Goal: Browse casually: Explore the website without a specific task or goal

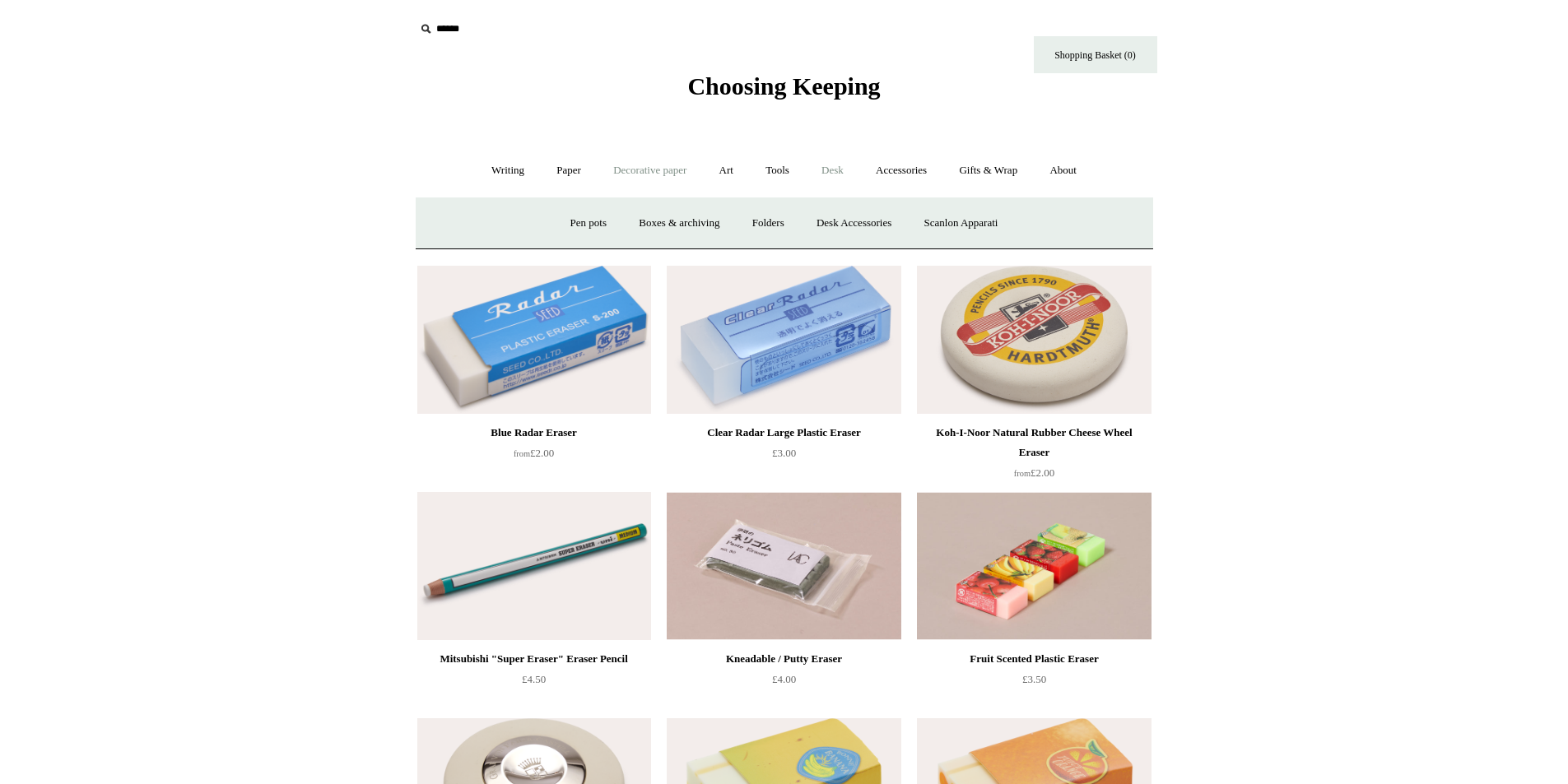
click at [649, 167] on link "Decorative paper +" at bounding box center [649, 171] width 103 height 43
click at [726, 166] on link "Art +" at bounding box center [726, 171] width 43 height 43
click at [779, 165] on link "Tools +" at bounding box center [777, 171] width 54 height 43
click at [844, 165] on link "Desk +" at bounding box center [832, 171] width 52 height 43
drag, startPoint x: 867, startPoint y: 223, endPoint x: 850, endPoint y: 222, distance: 17.0
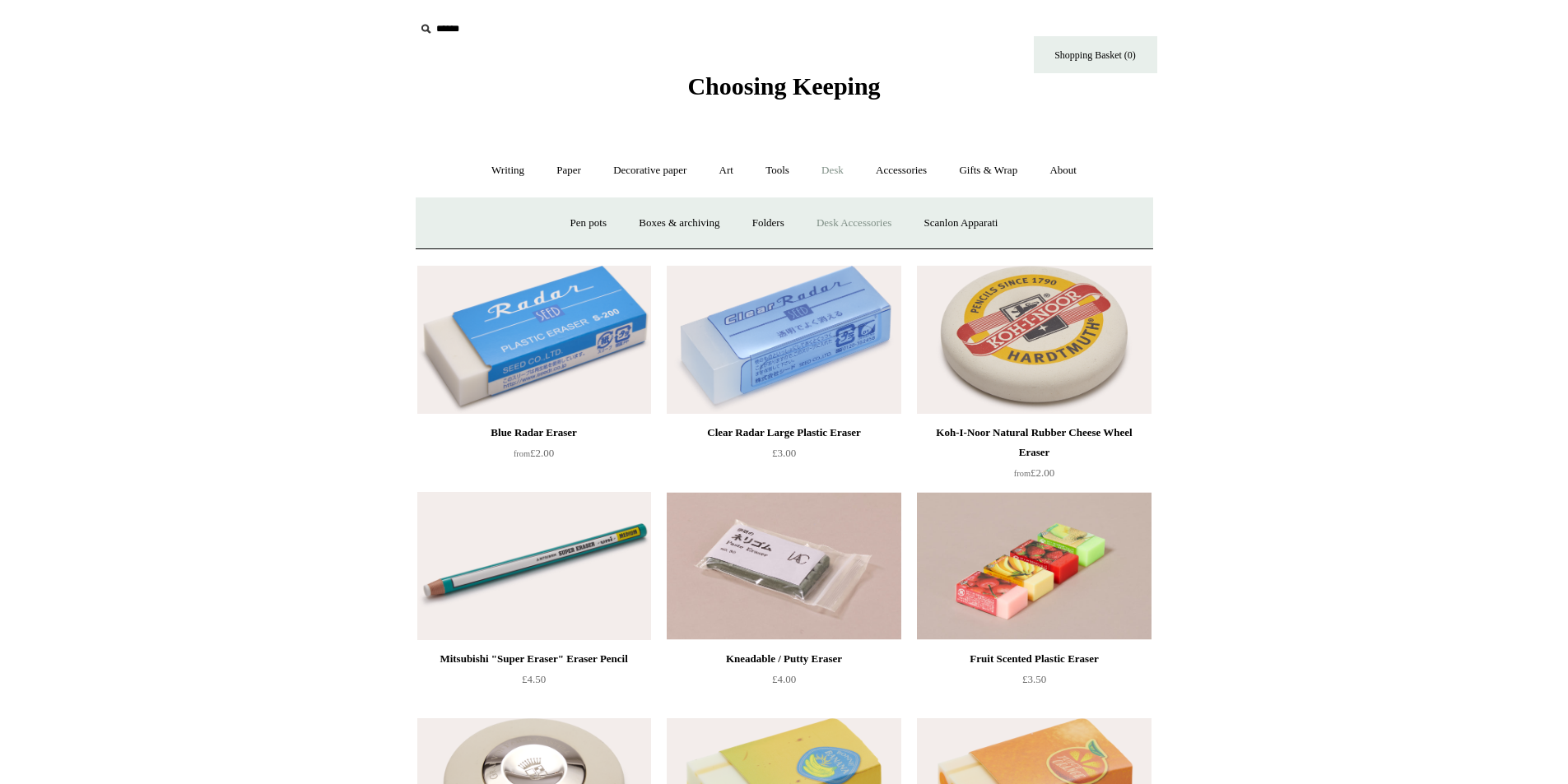
click at [850, 222] on link "Desk Accessories" at bounding box center [853, 223] width 105 height 43
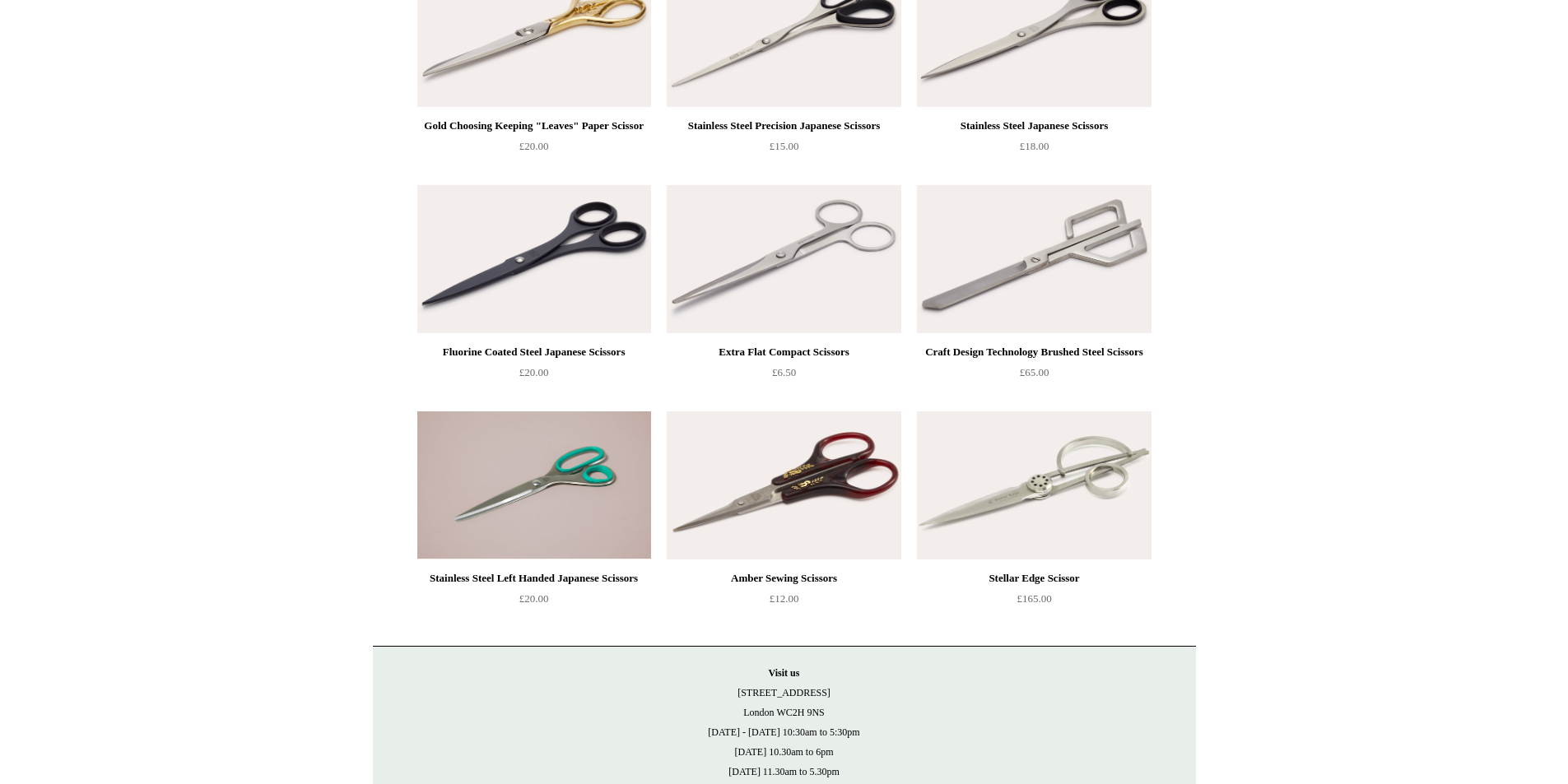
scroll to position [826, 0]
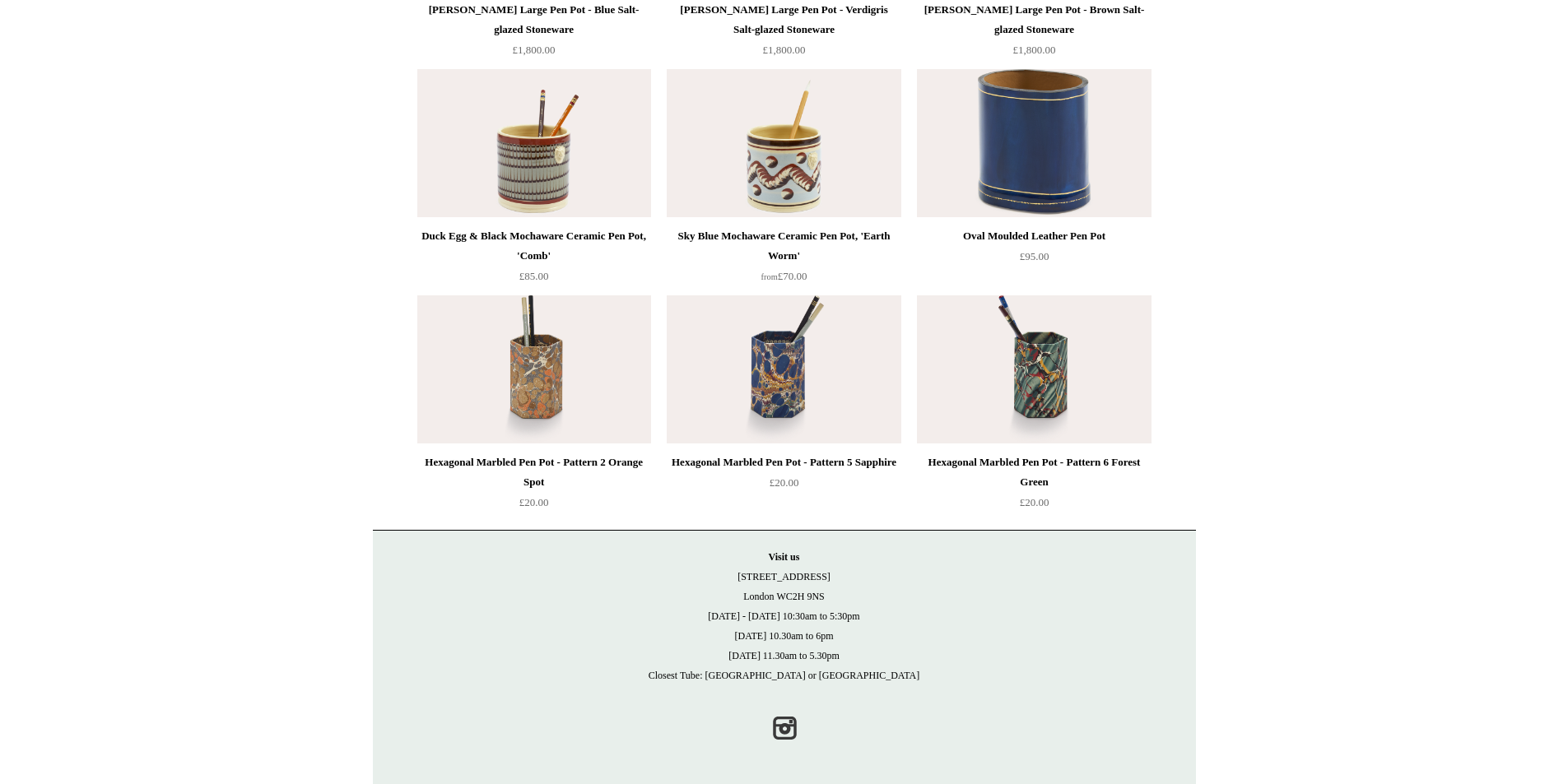
scroll to position [2409, 0]
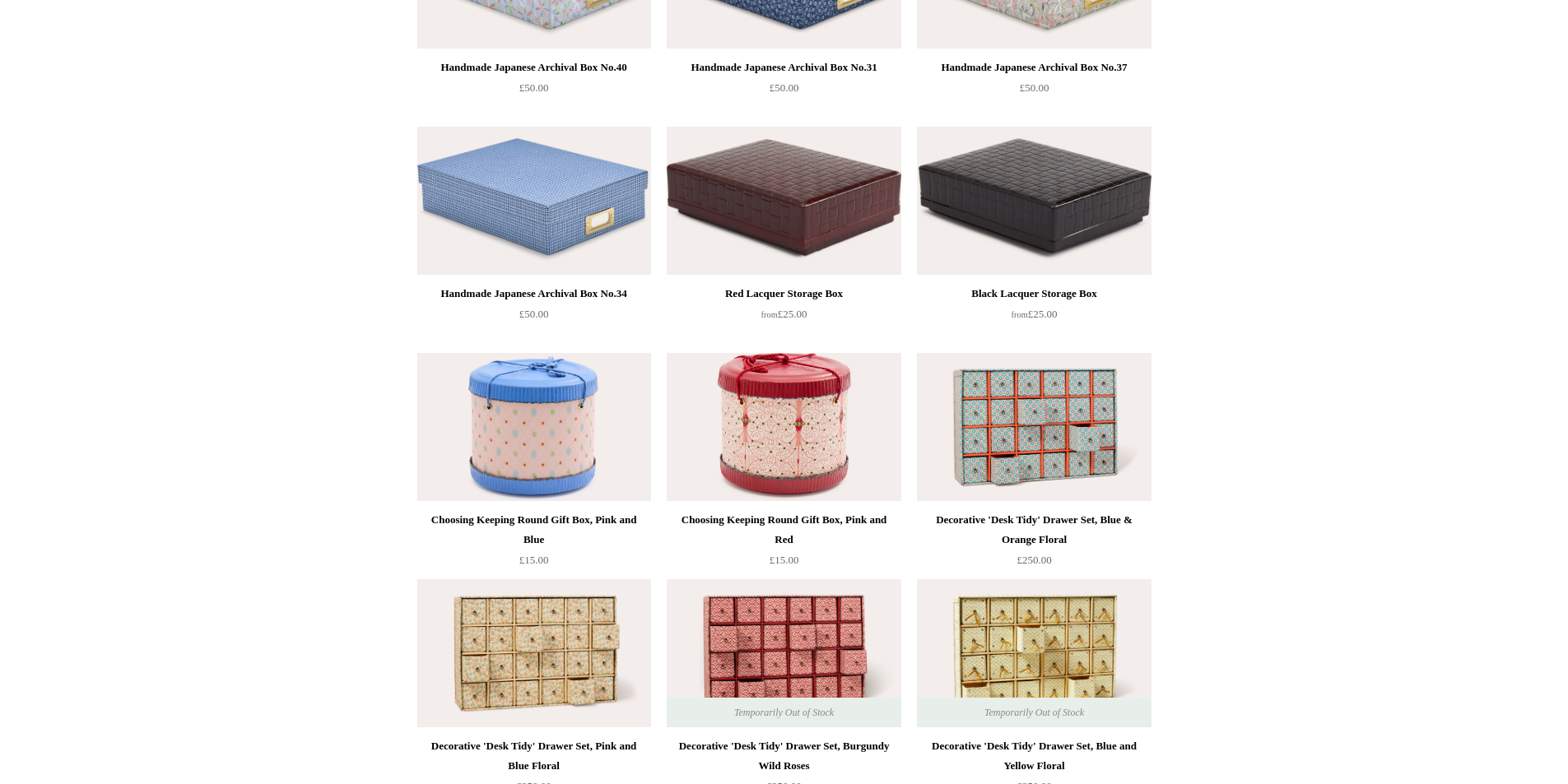
scroll to position [1974, 0]
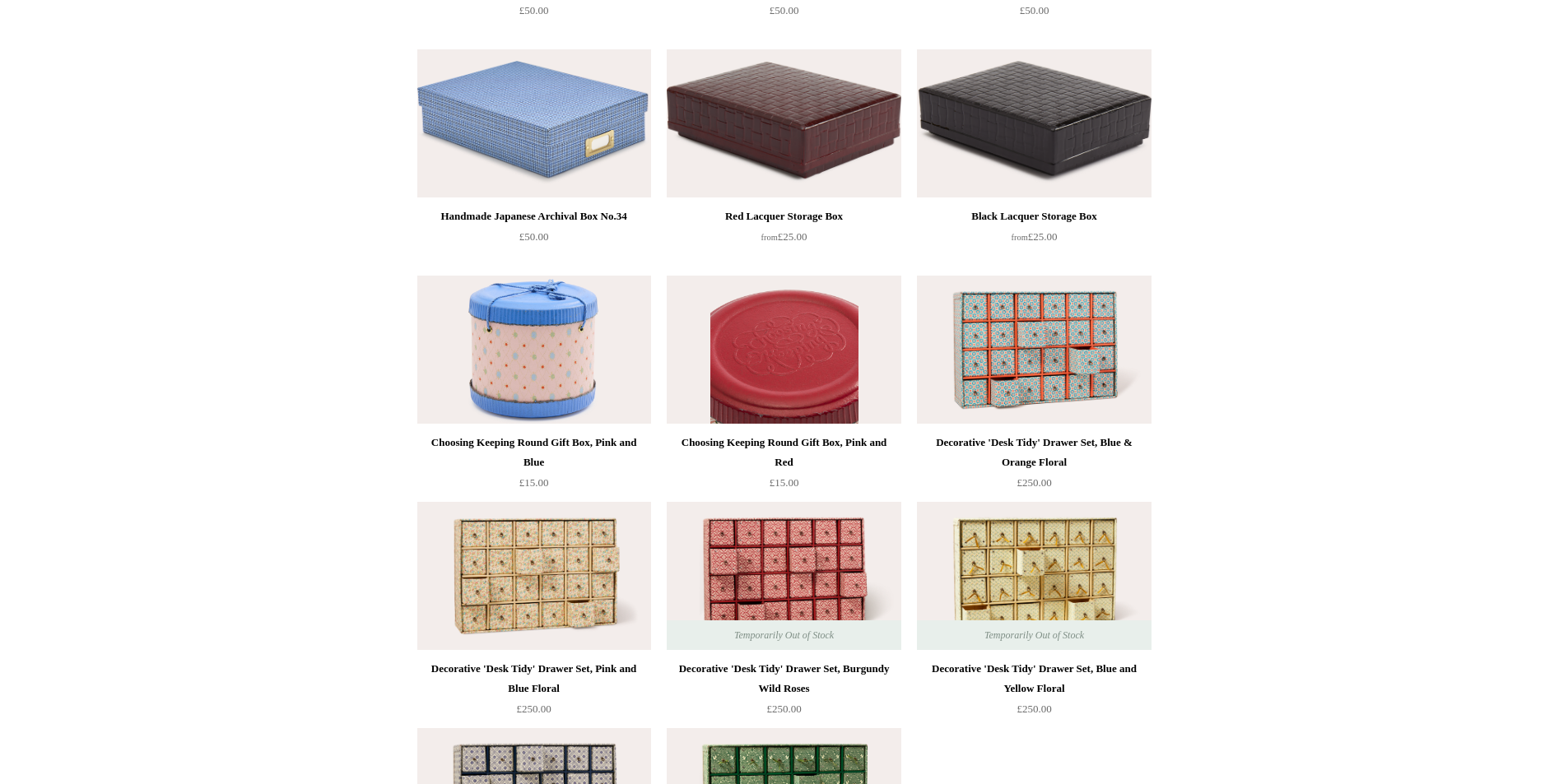
click at [857, 308] on img at bounding box center [784, 349] width 234 height 148
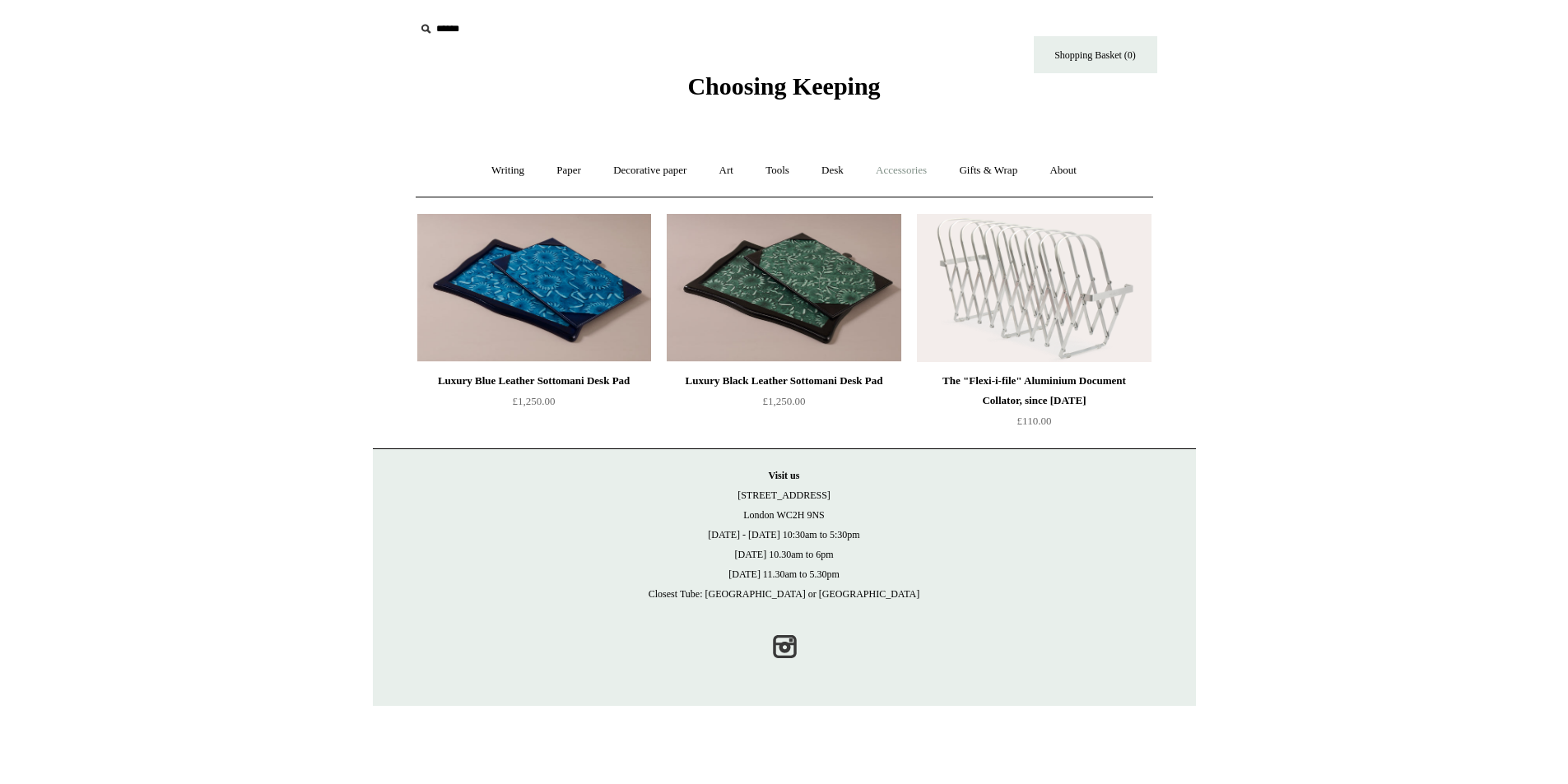
click at [921, 167] on link "Accessories +" at bounding box center [901, 171] width 81 height 43
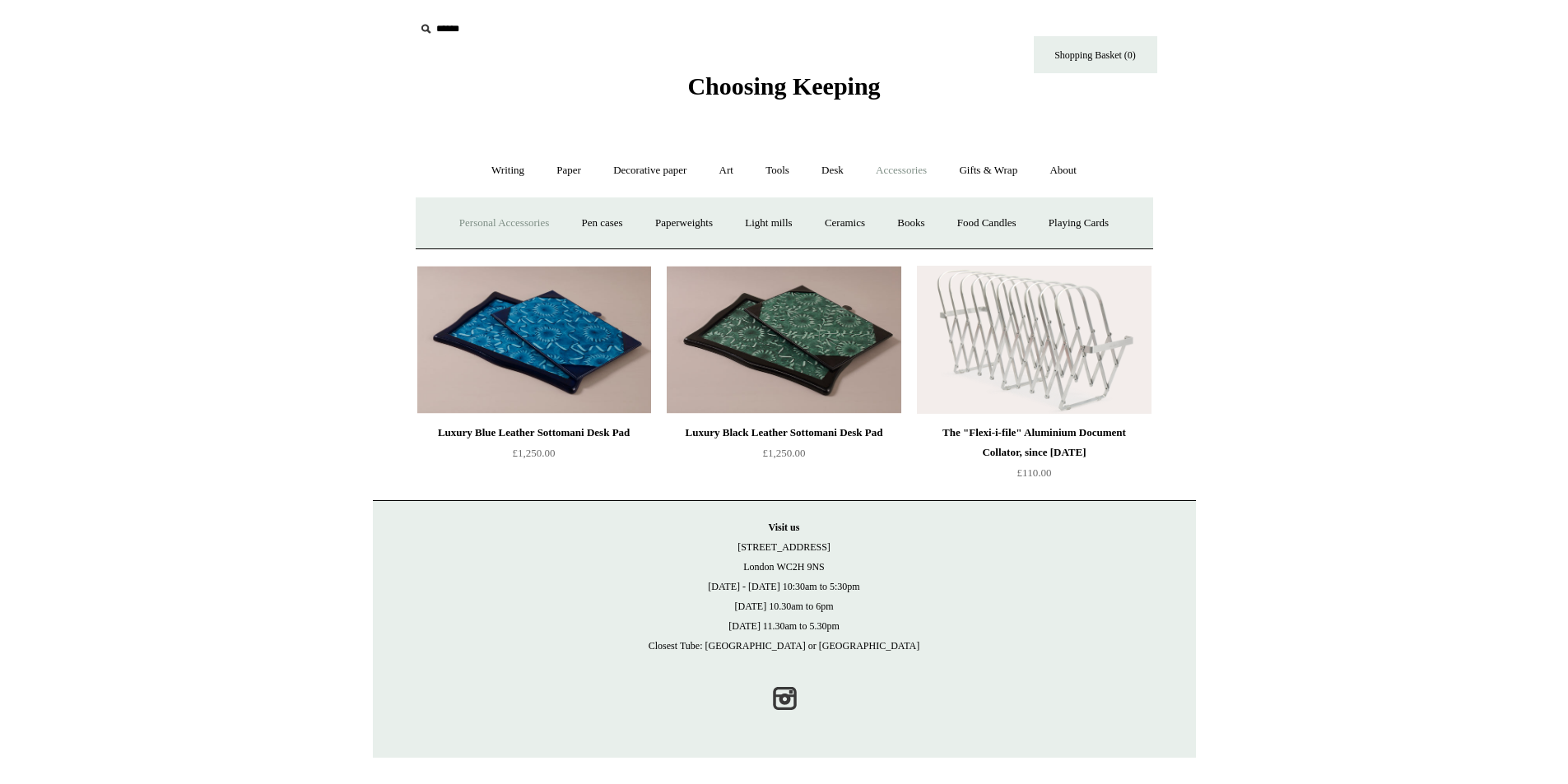
click at [492, 218] on link "Personal Accessories +" at bounding box center [503, 223] width 120 height 43
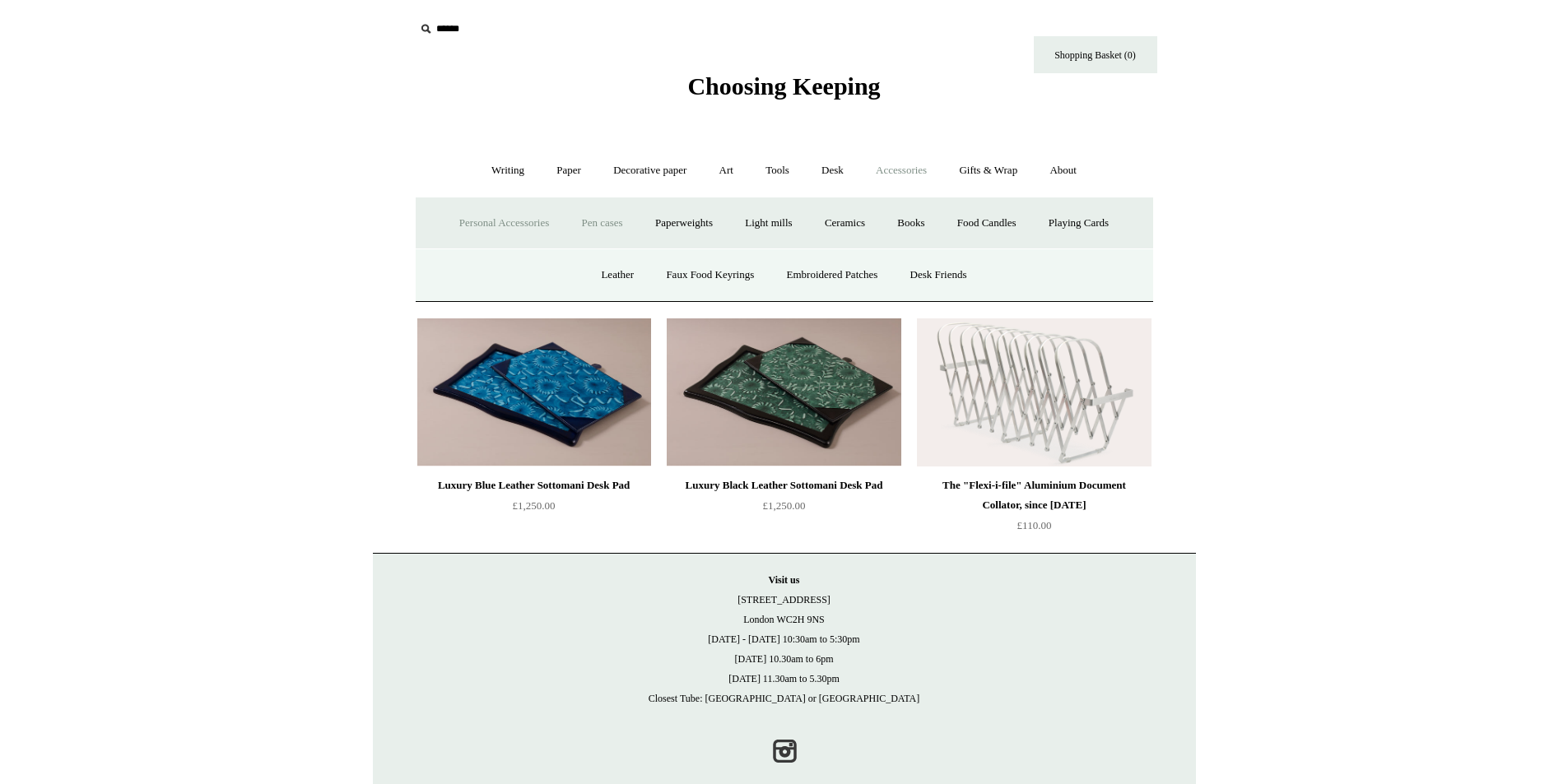
click at [596, 219] on link "Pen cases" at bounding box center [601, 223] width 71 height 43
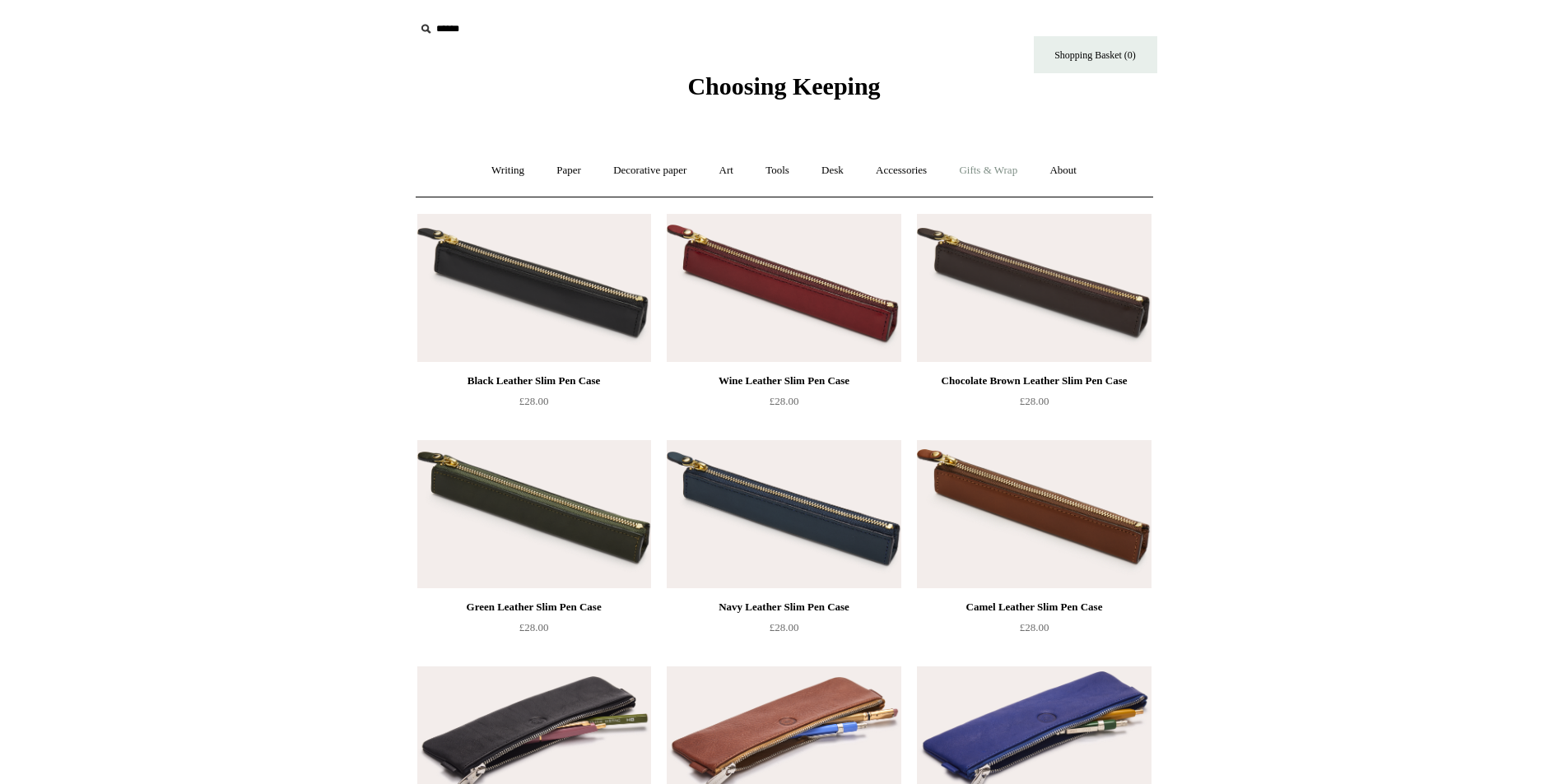
click at [997, 165] on link "Gifts & Wrap +" at bounding box center [987, 171] width 88 height 43
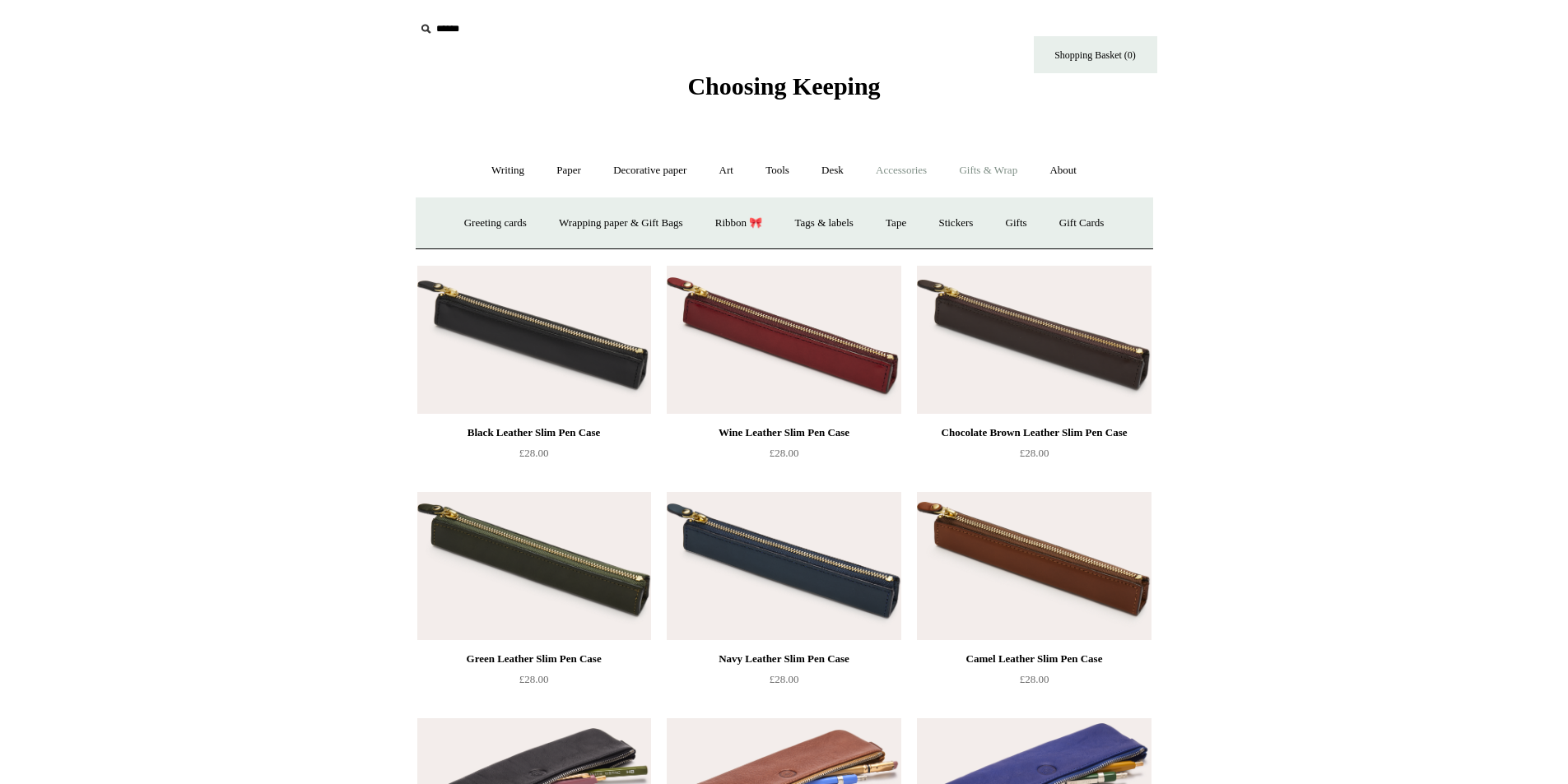
click at [896, 166] on link "Accessories +" at bounding box center [901, 171] width 81 height 43
click at [854, 223] on link "Ceramics +" at bounding box center [845, 223] width 70 height 43
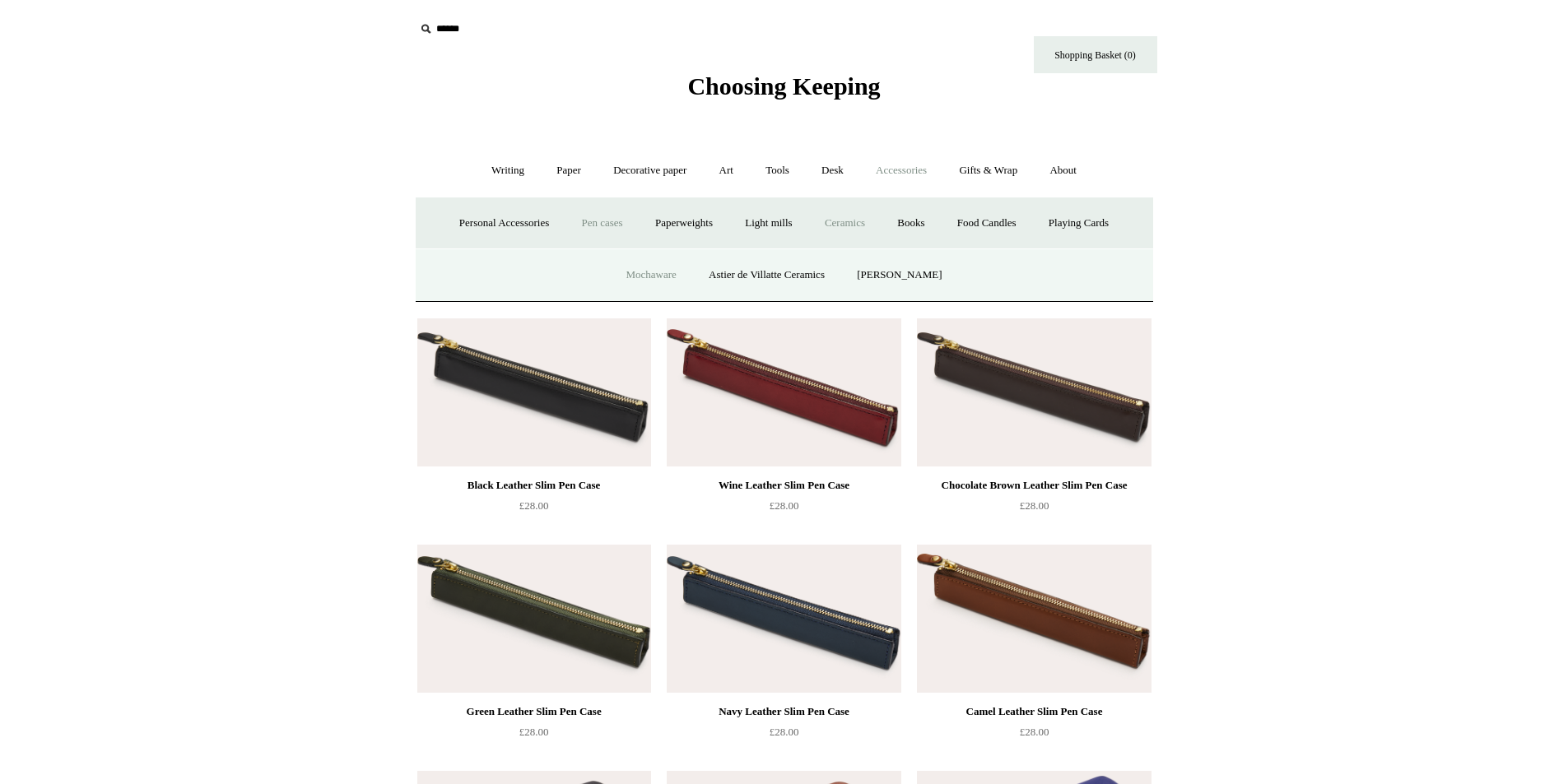
click at [630, 270] on link "Mochaware" at bounding box center [651, 275] width 80 height 43
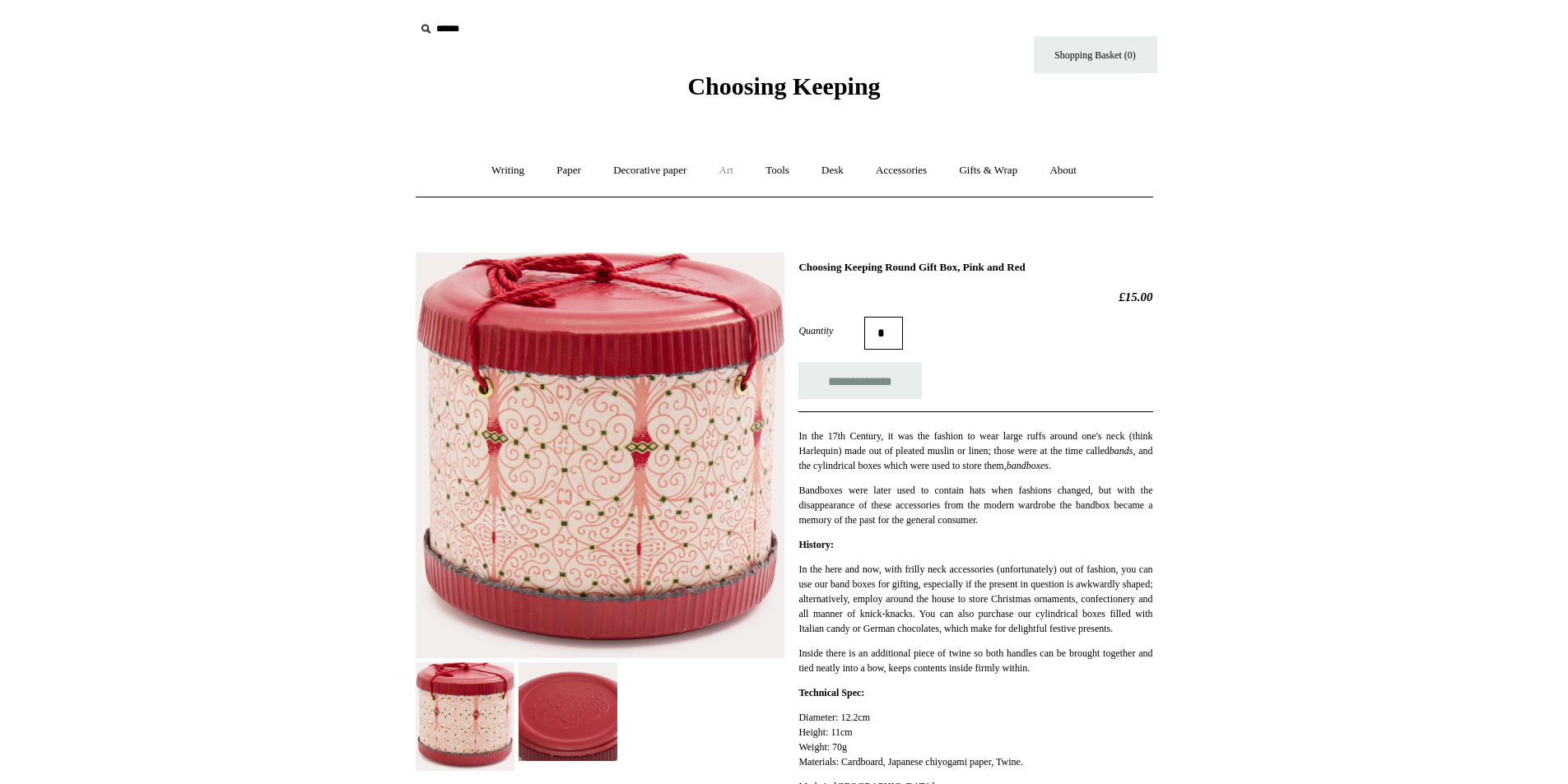
click at [737, 168] on link "Art +" at bounding box center [726, 171] width 43 height 43
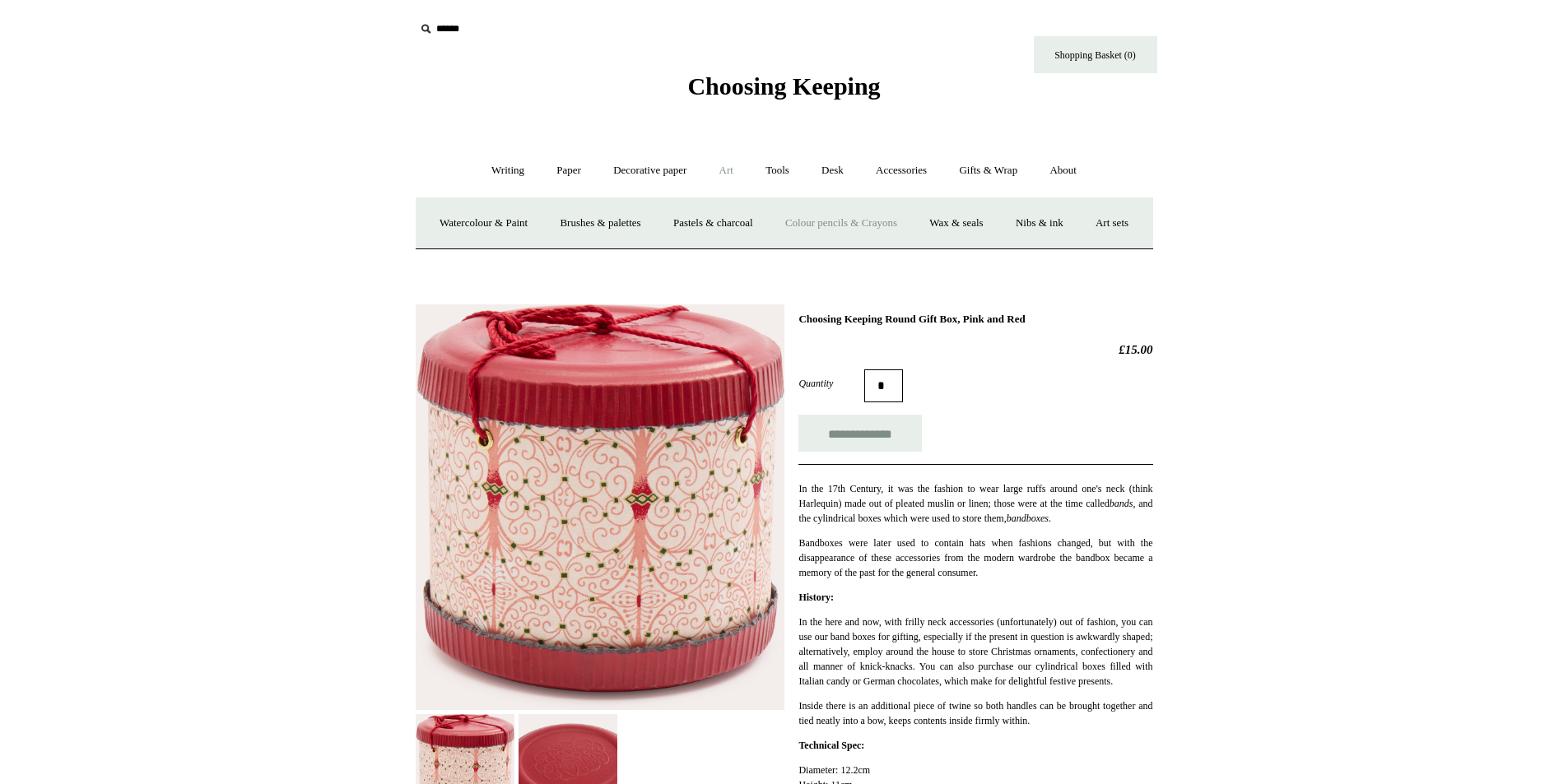
click at [849, 216] on link "Colour pencils & Crayons" at bounding box center [841, 223] width 141 height 43
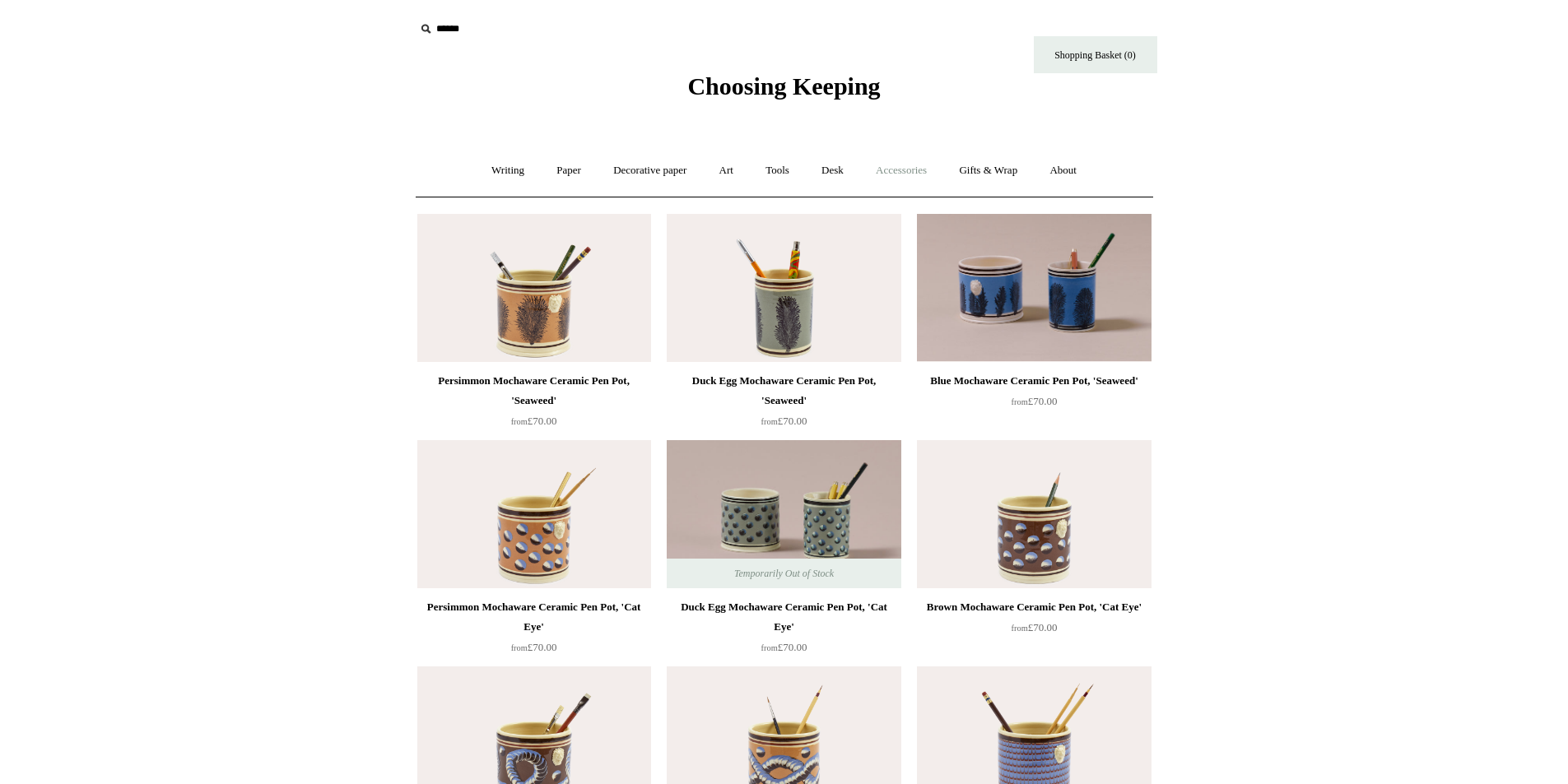
click at [914, 178] on link "Accessories +" at bounding box center [901, 171] width 81 height 43
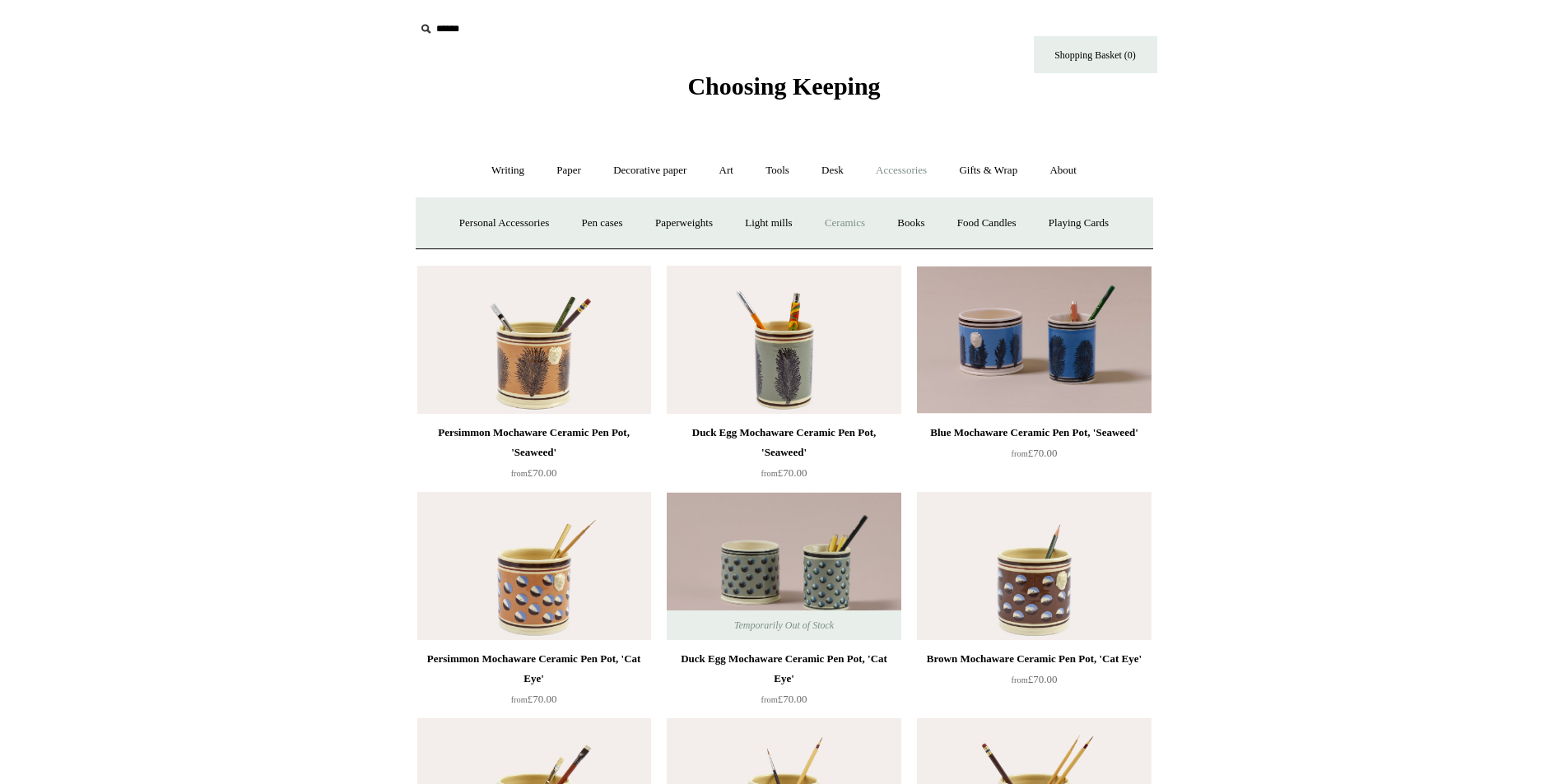
click at [853, 215] on link "Ceramics +" at bounding box center [845, 223] width 70 height 43
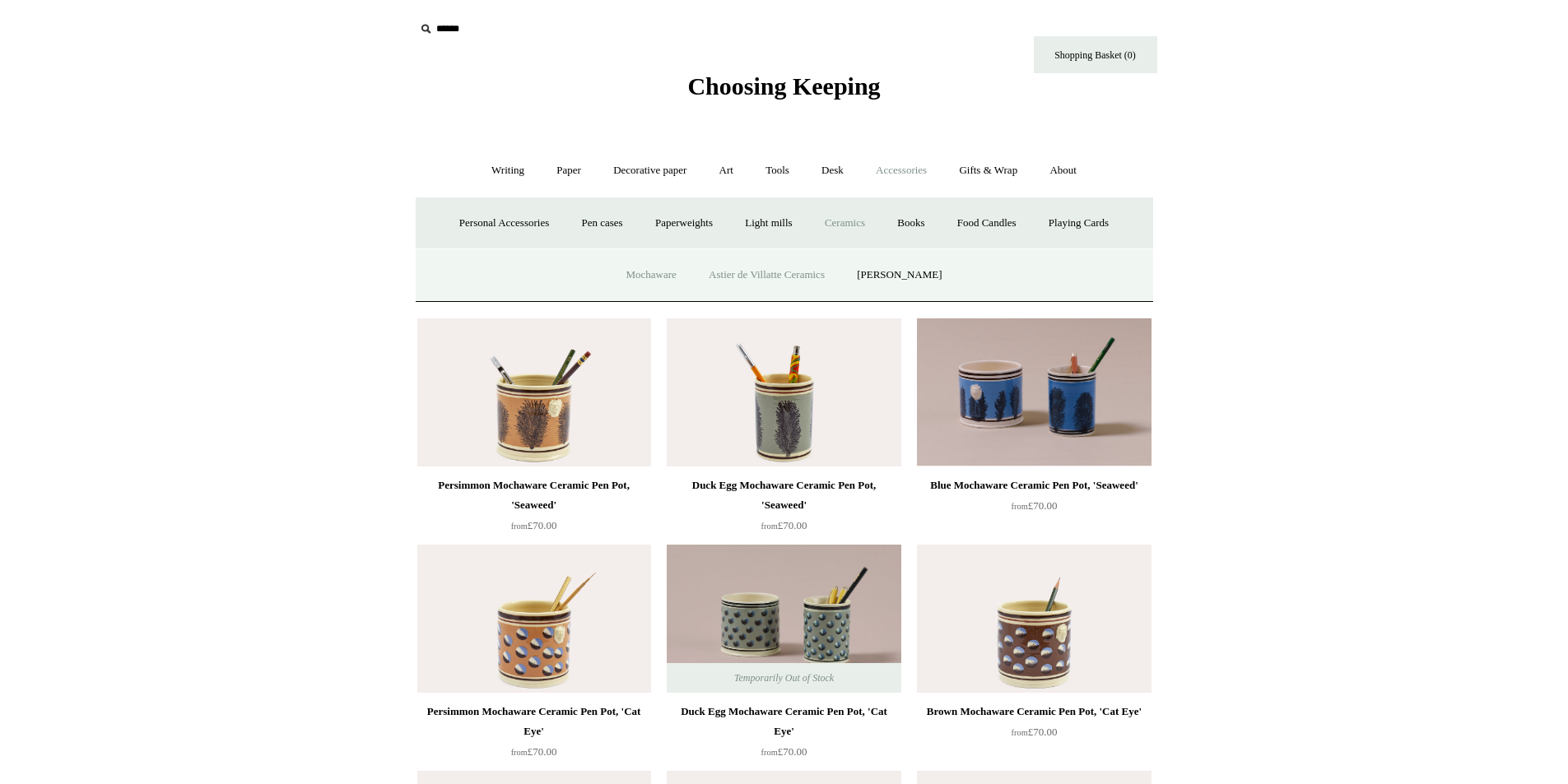
click at [785, 269] on link "Astier de Villatte Ceramics" at bounding box center [767, 275] width 145 height 43
